Goal: Communication & Community: Answer question/provide support

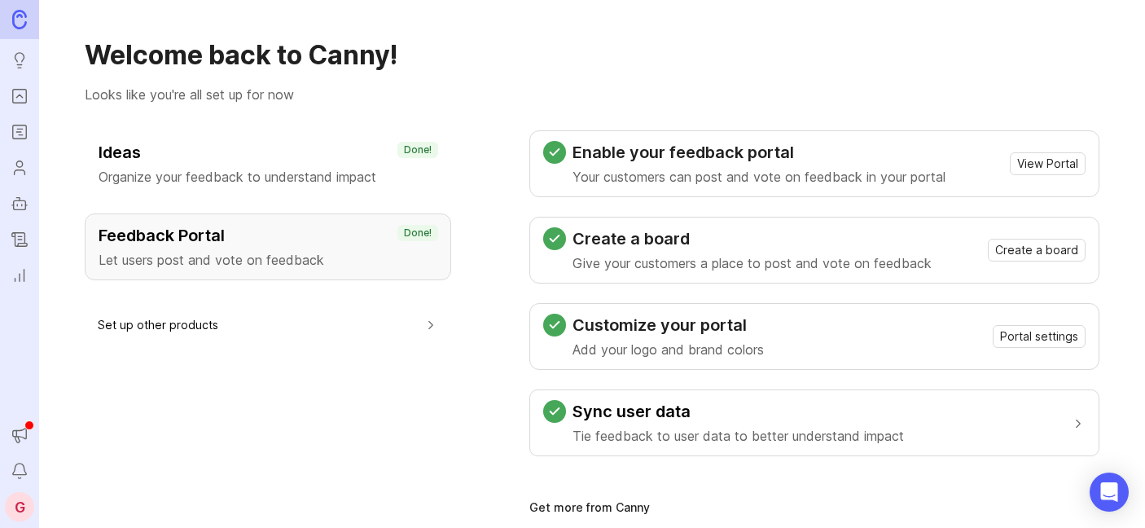
click at [165, 232] on h3 "Feedback Portal" at bounding box center [268, 235] width 339 height 23
click at [212, 237] on h3 "Feedback Portal" at bounding box center [268, 235] width 339 height 23
click at [1058, 164] on span "View Portal" at bounding box center [1047, 163] width 61 height 16
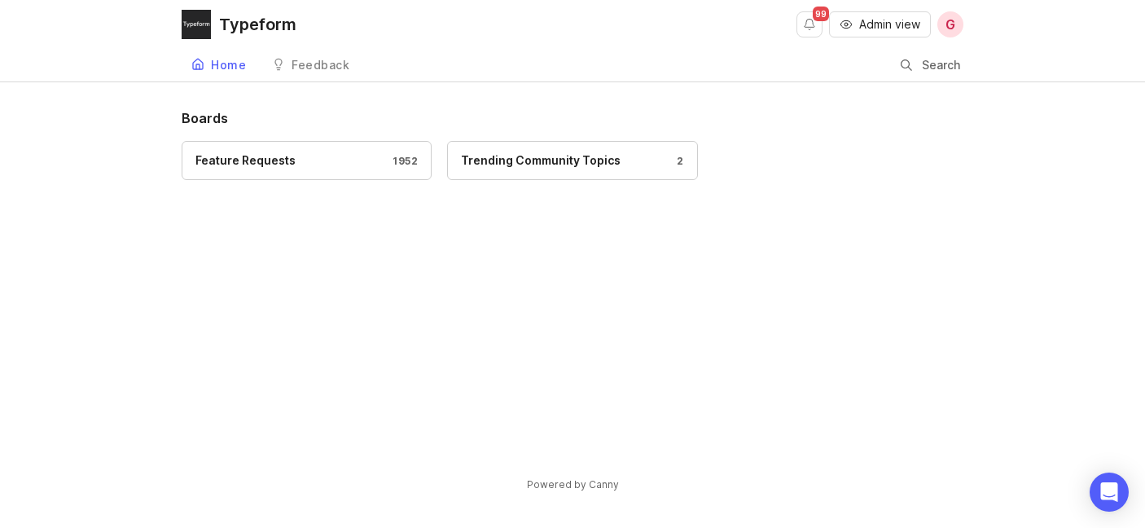
click at [352, 160] on div "Feature Requests 1952" at bounding box center [306, 160] width 222 height 18
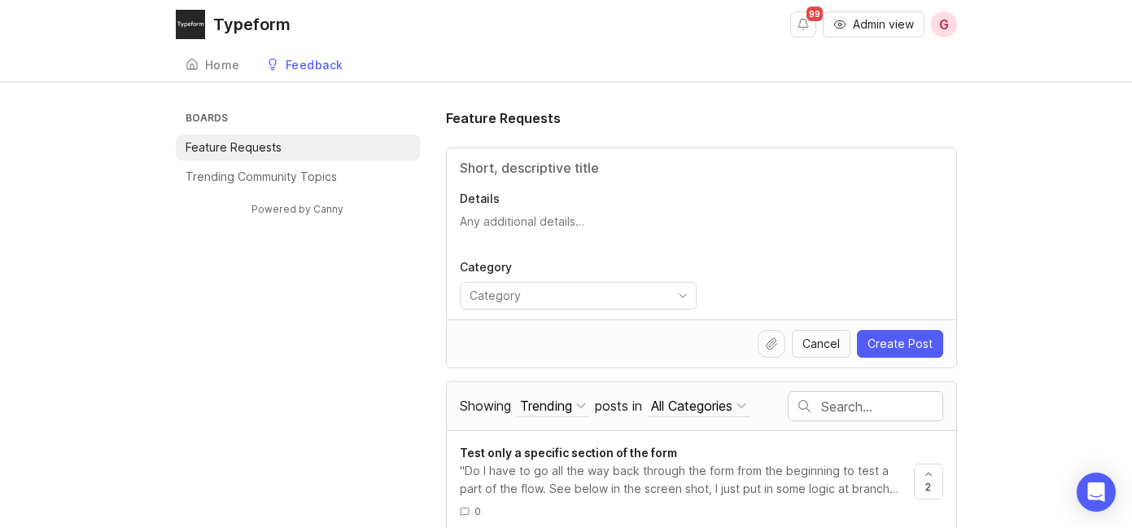
click at [214, 77] on link "Home" at bounding box center [213, 65] width 74 height 33
click at [309, 72] on link "Feedback" at bounding box center [304, 65] width 97 height 33
click at [276, 169] on p "Trending Community Topics" at bounding box center [261, 177] width 151 height 16
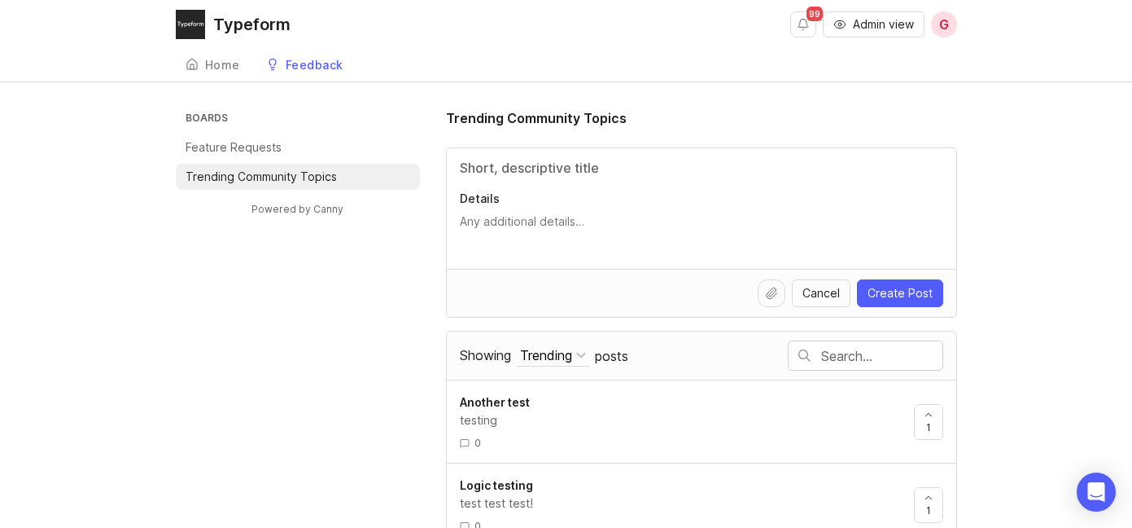
click at [204, 51] on link "Home" at bounding box center [213, 65] width 74 height 33
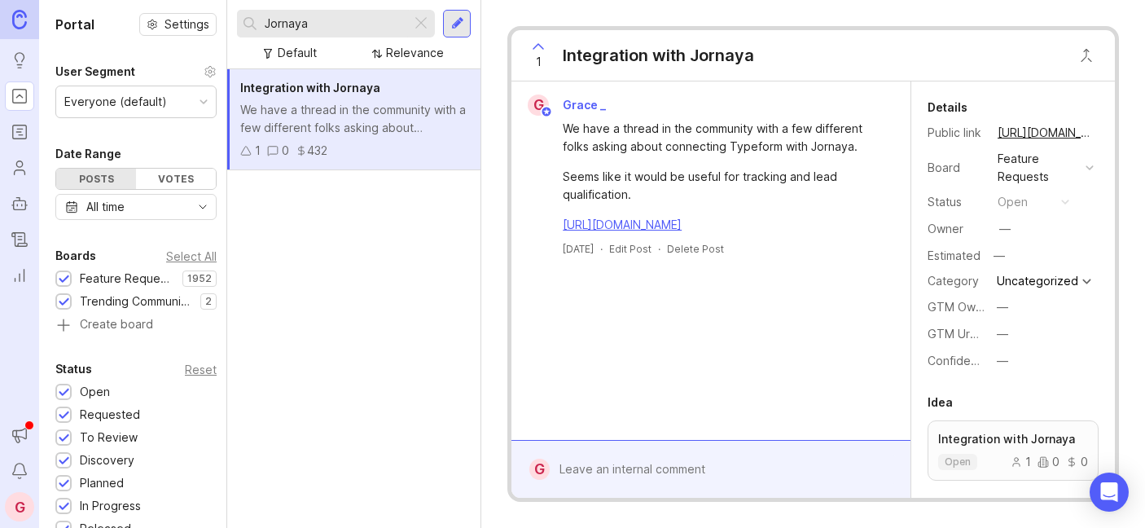
click at [426, 22] on div at bounding box center [421, 23] width 20 height 21
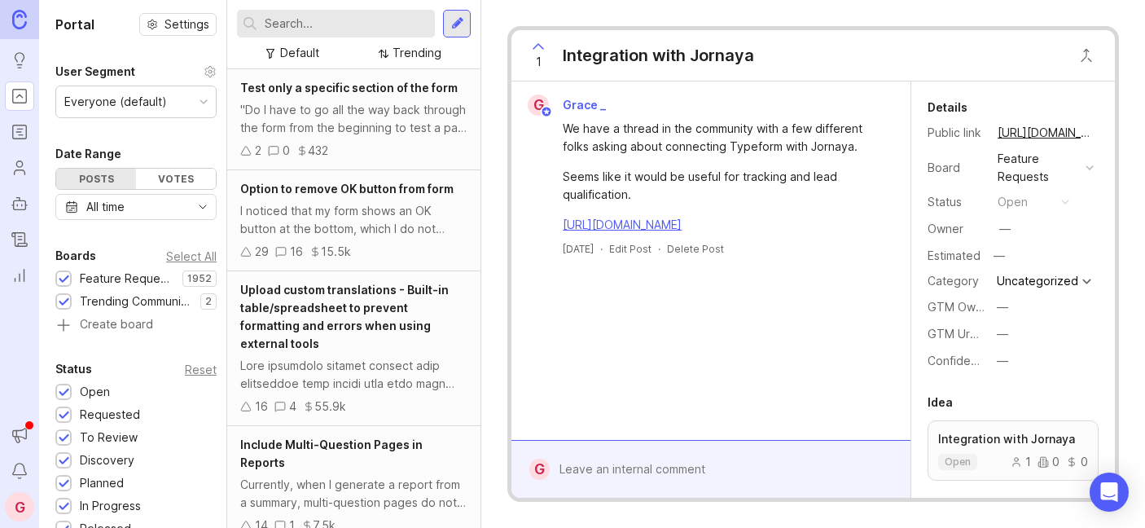
click at [370, 25] on input "text" at bounding box center [347, 24] width 164 height 18
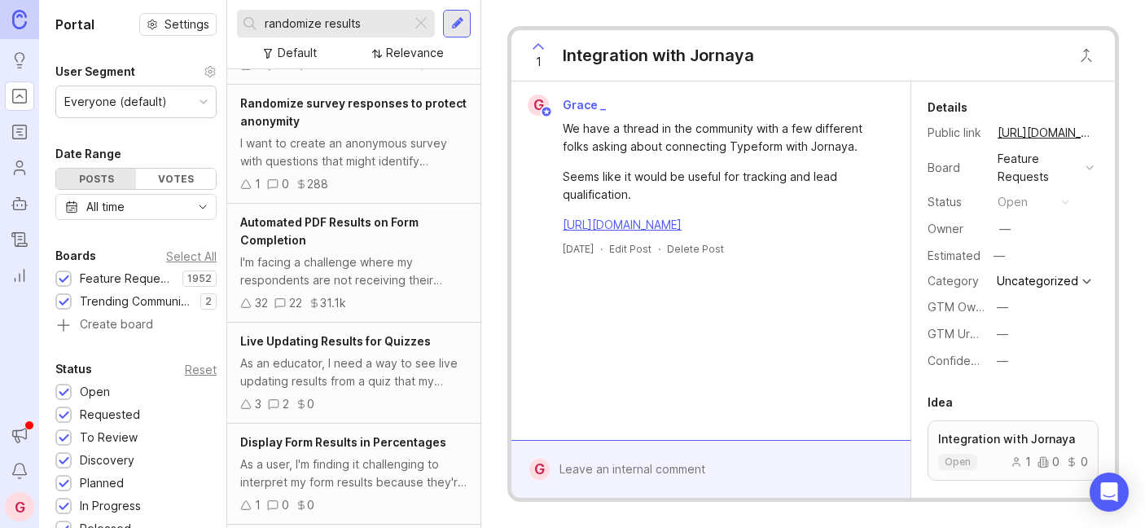
scroll to position [436, 0]
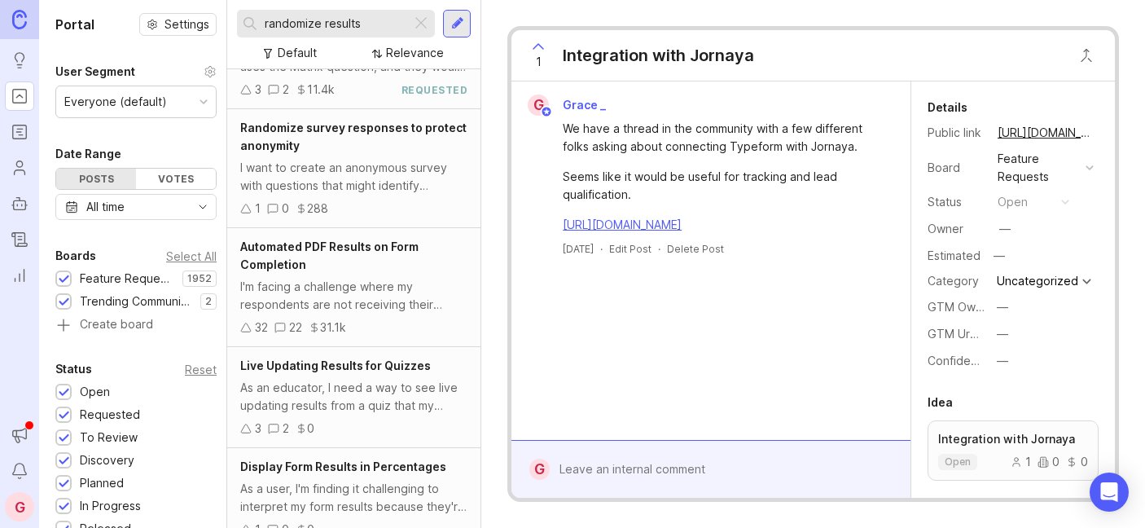
type input "randomize results"
click at [304, 129] on span "Randomize survey responses to protect anonymity" at bounding box center [353, 136] width 226 height 32
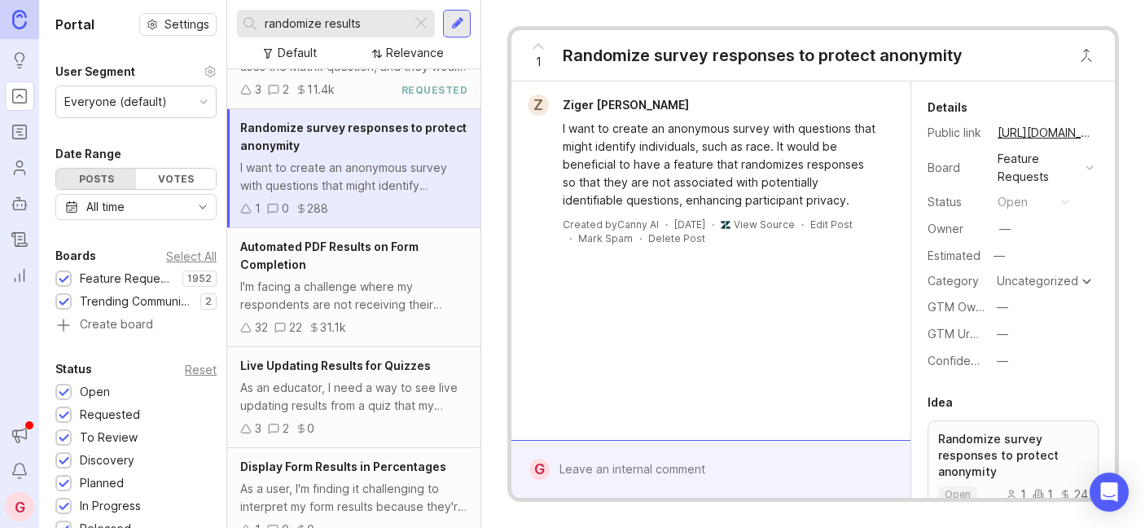
click at [587, 462] on div at bounding box center [722, 468] width 346 height 31
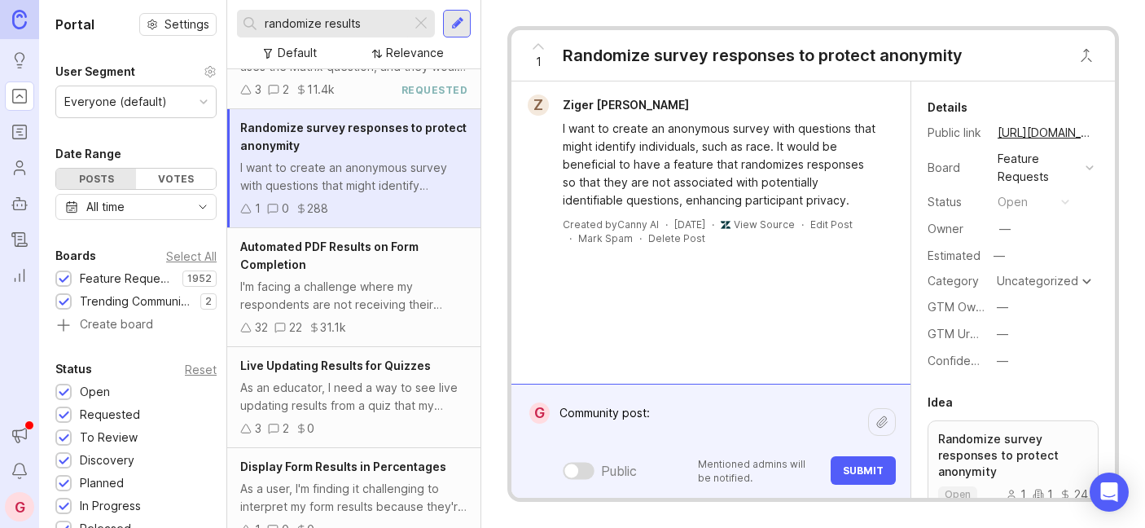
paste textarea "https://community.typeform.com/your-typeform-results-32/is-there-a-way-to-rando…"
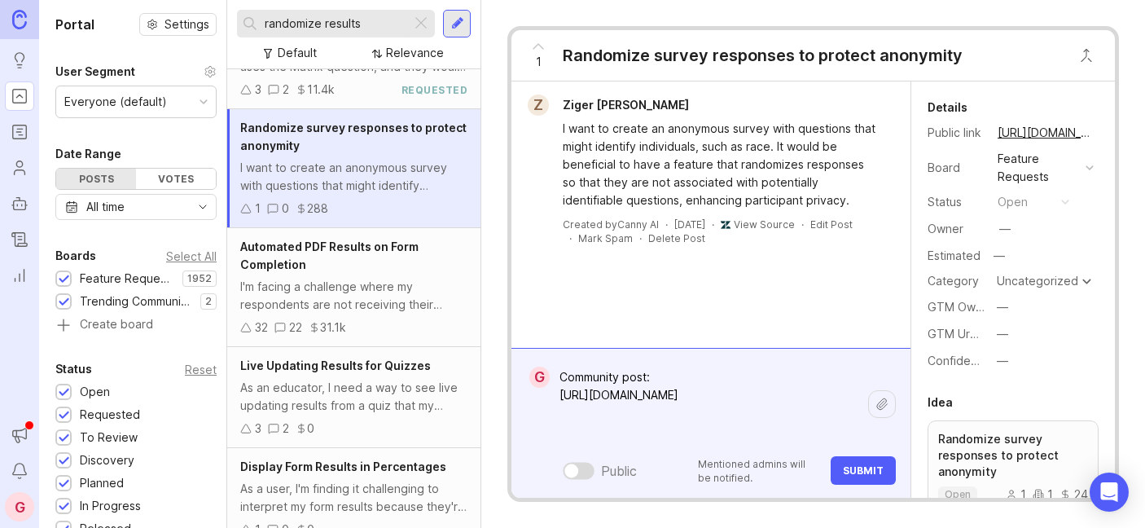
click at [660, 379] on textarea "Community post: https://community.typeform.com/your-typeform-results-32/is-ther…" at bounding box center [708, 403] width 318 height 85
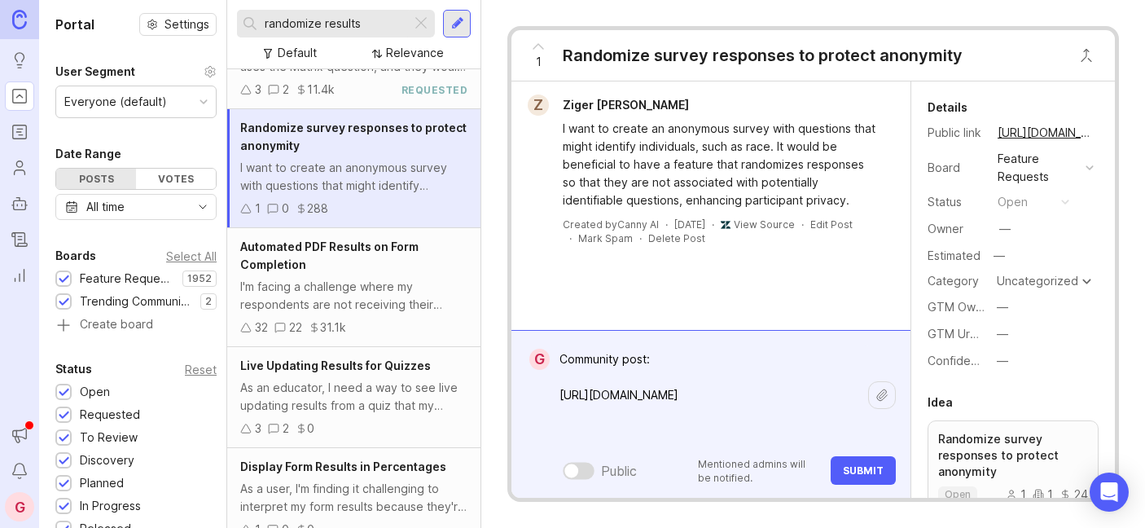
paste textarea "I was noticing in my summary report that all the answers to questions I left as…"
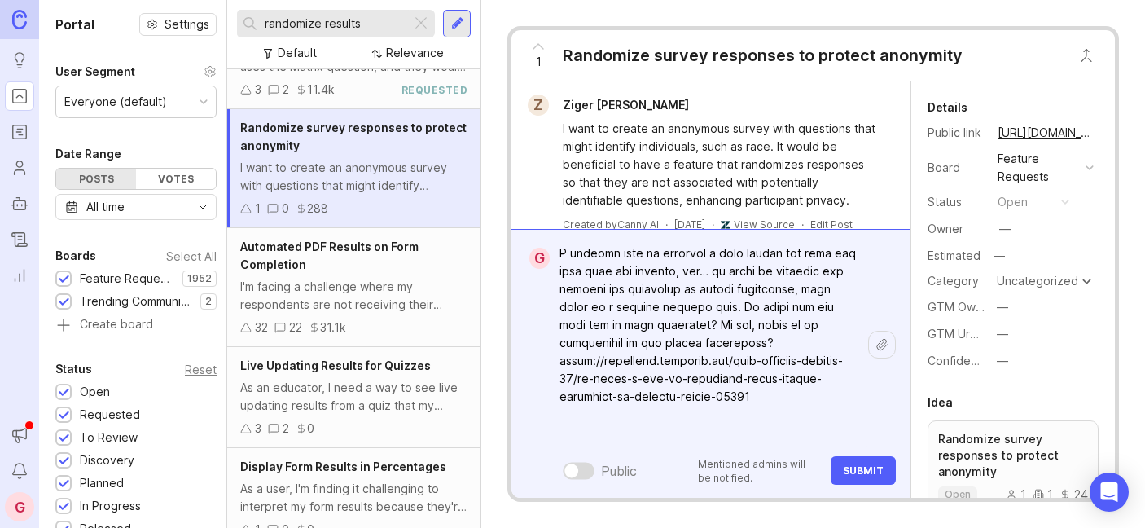
scroll to position [454, 0]
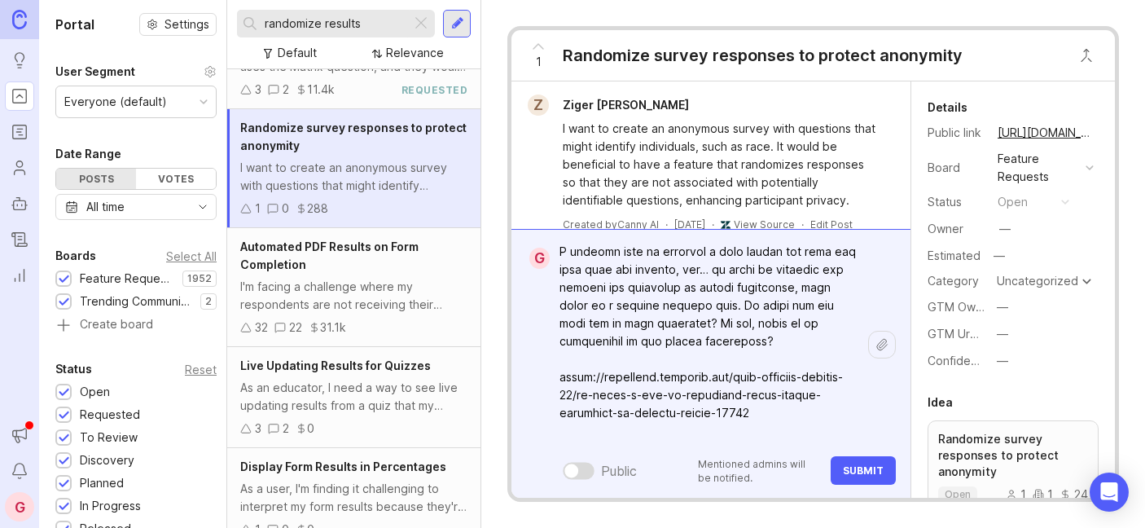
type textarea "Community post: I was noticing in my summary report that all the answers to que…"
click at [869, 471] on span "Submit" at bounding box center [863, 470] width 41 height 12
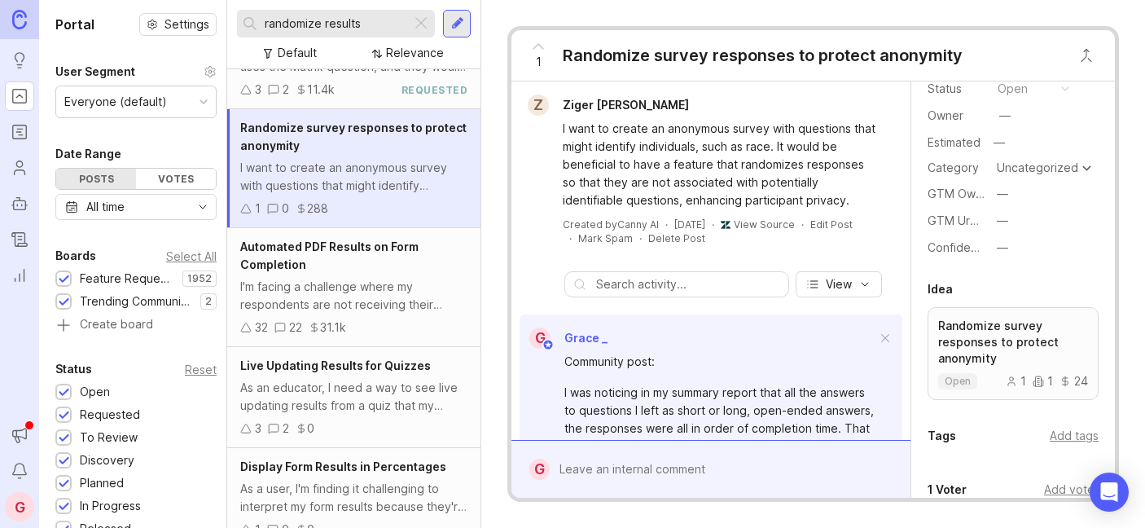
scroll to position [272, 0]
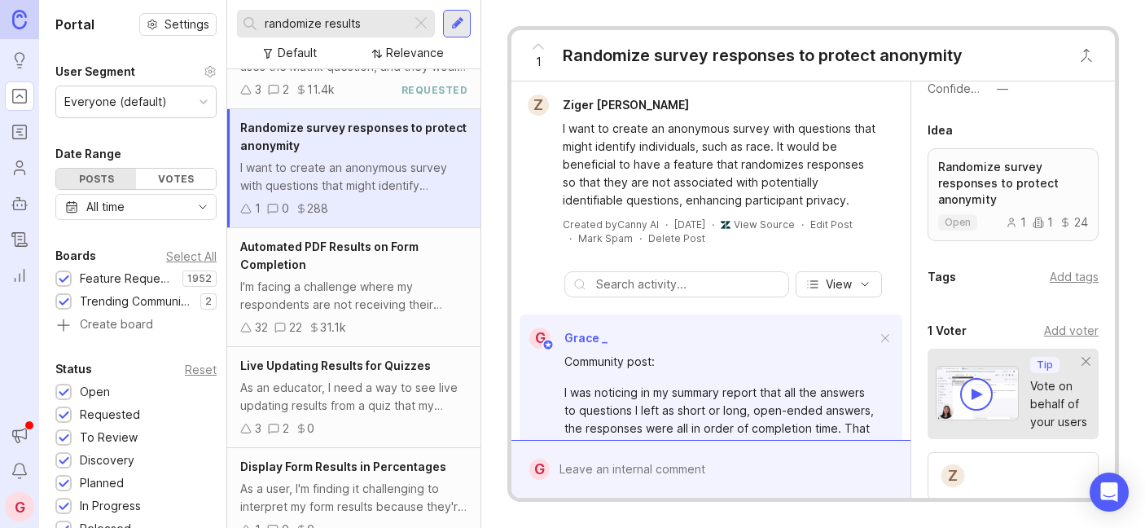
click at [1062, 326] on div "Add voter" at bounding box center [1071, 331] width 55 height 18
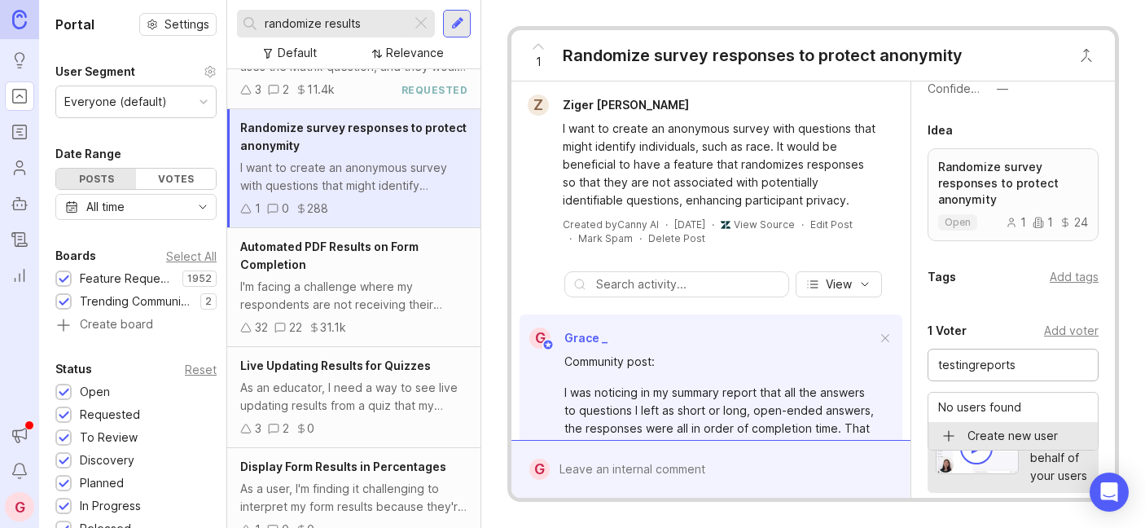
type input "testingreports"
